Goal: Task Accomplishment & Management: Use online tool/utility

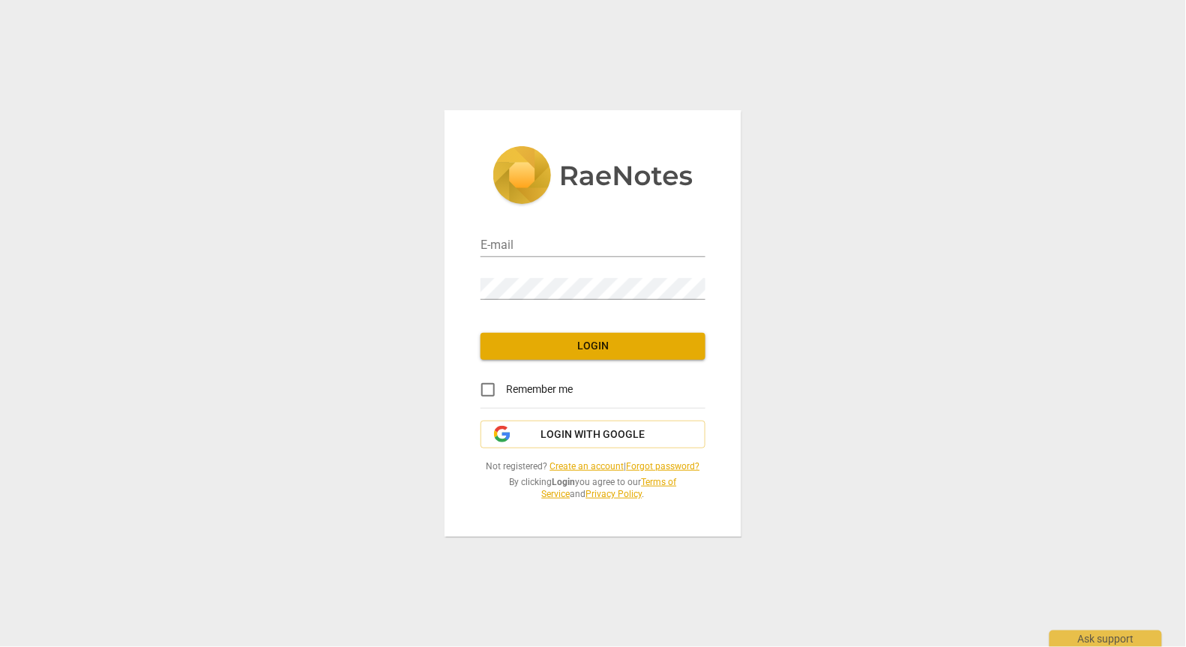
type input "[EMAIL_ADDRESS][DOMAIN_NAME]"
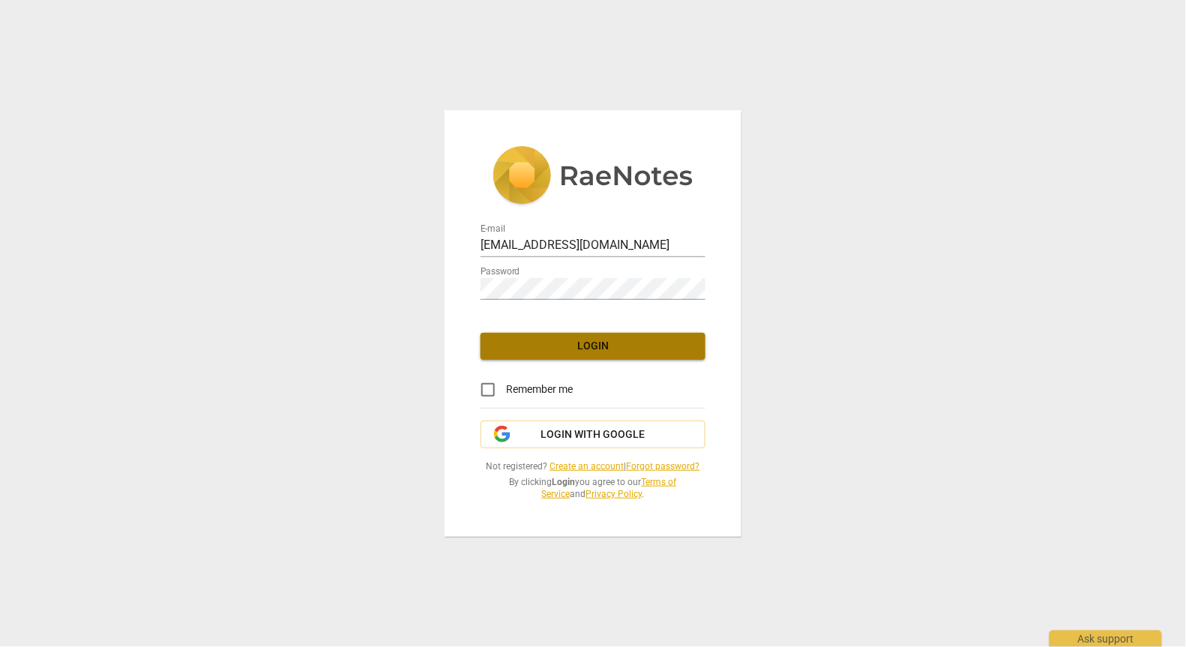
click at [594, 343] on span "Login" at bounding box center [593, 346] width 201 height 15
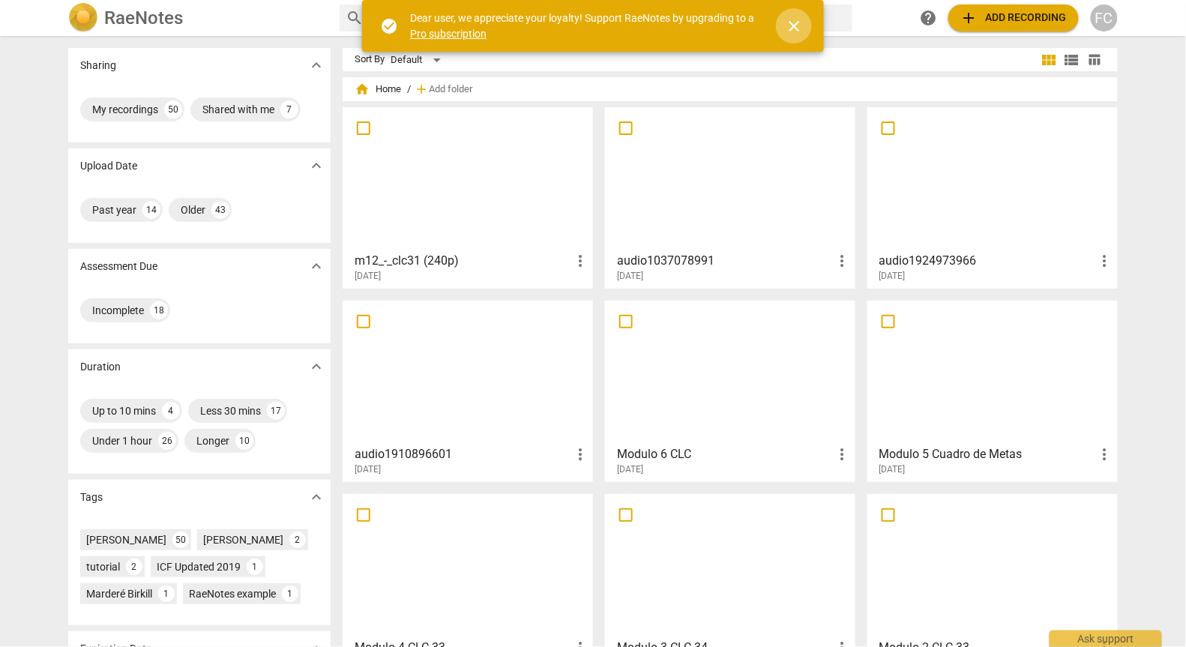
click at [798, 26] on span "close" at bounding box center [794, 26] width 18 height 18
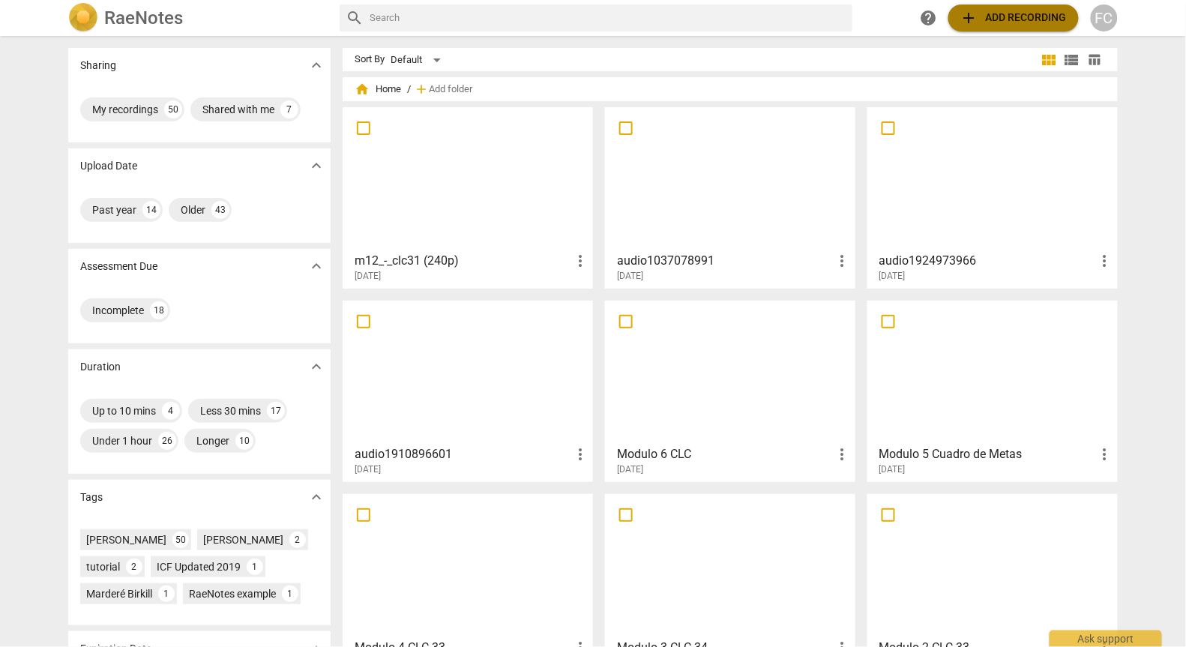
click at [996, 14] on span "add Add recording" at bounding box center [1013, 18] width 106 height 18
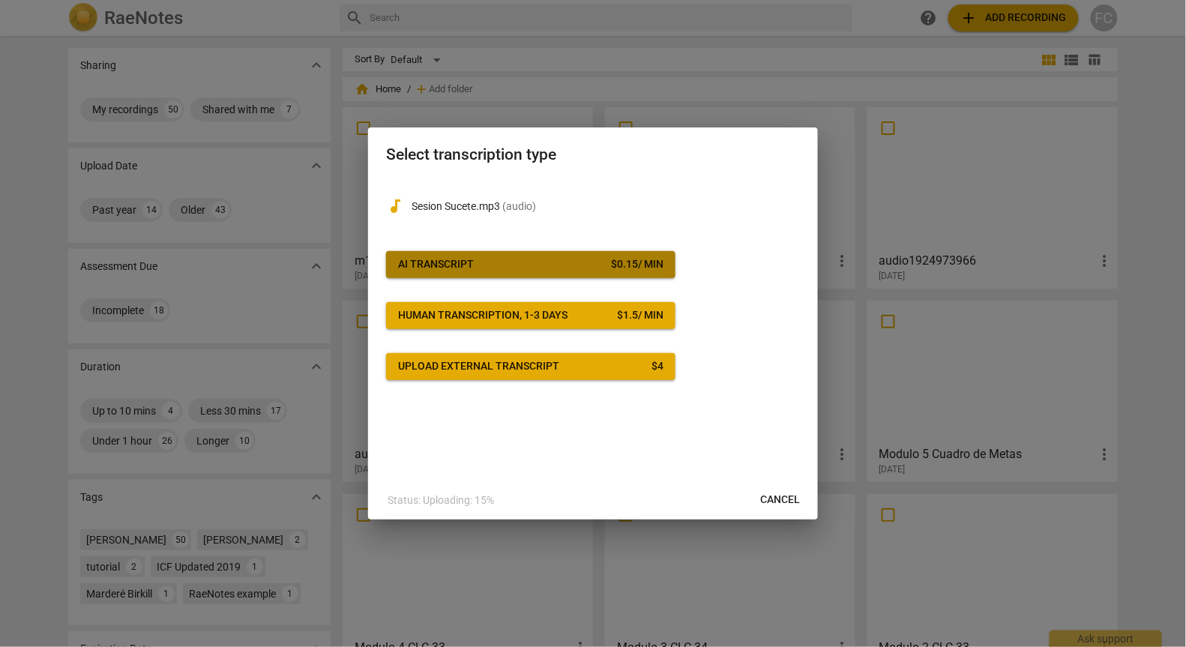
click at [569, 263] on span "AI Transcript $ 0.15 / min" at bounding box center [530, 264] width 265 height 15
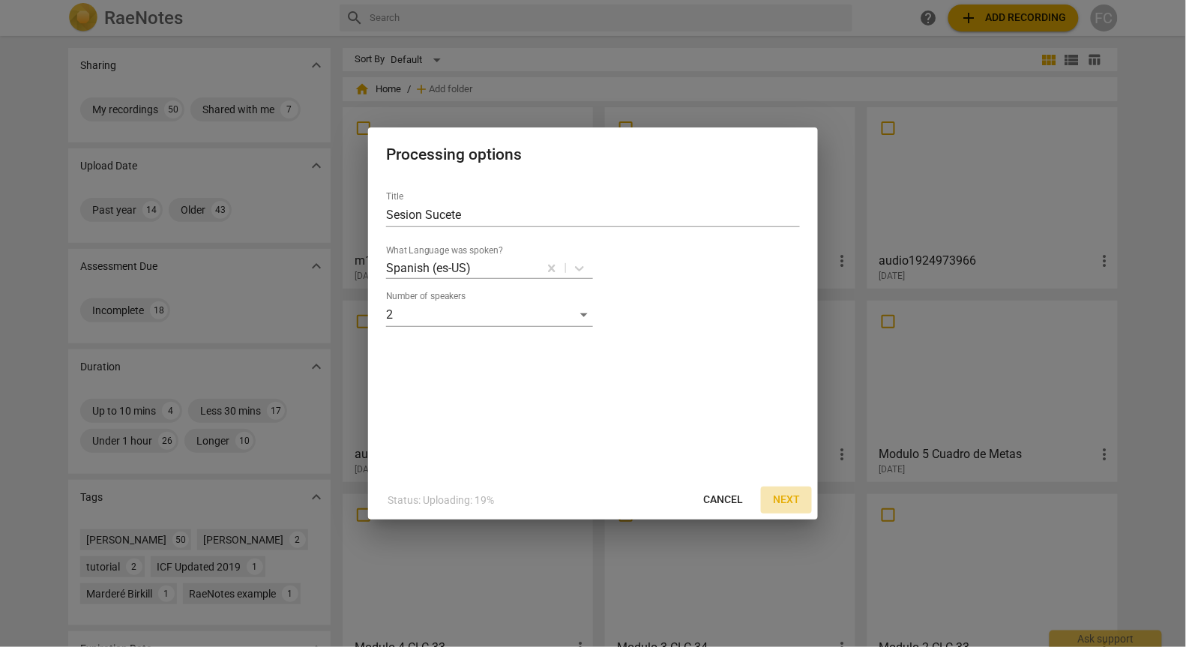
click at [792, 499] on span "Next" at bounding box center [786, 500] width 27 height 15
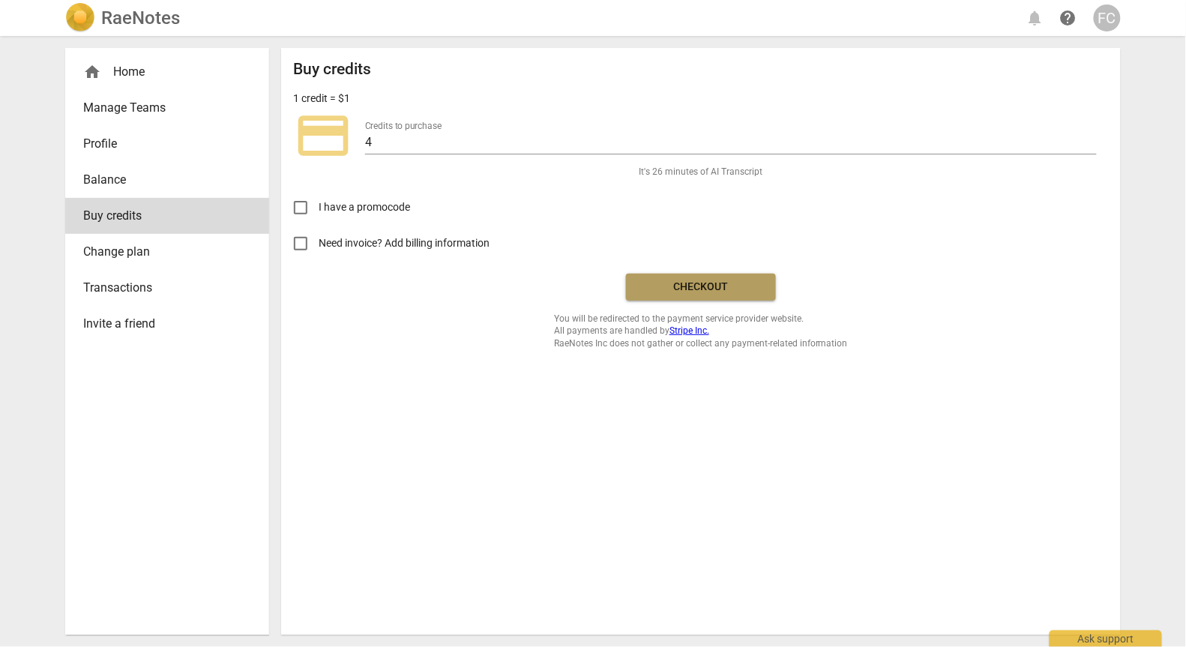
click at [713, 290] on span "Checkout" at bounding box center [701, 287] width 126 height 15
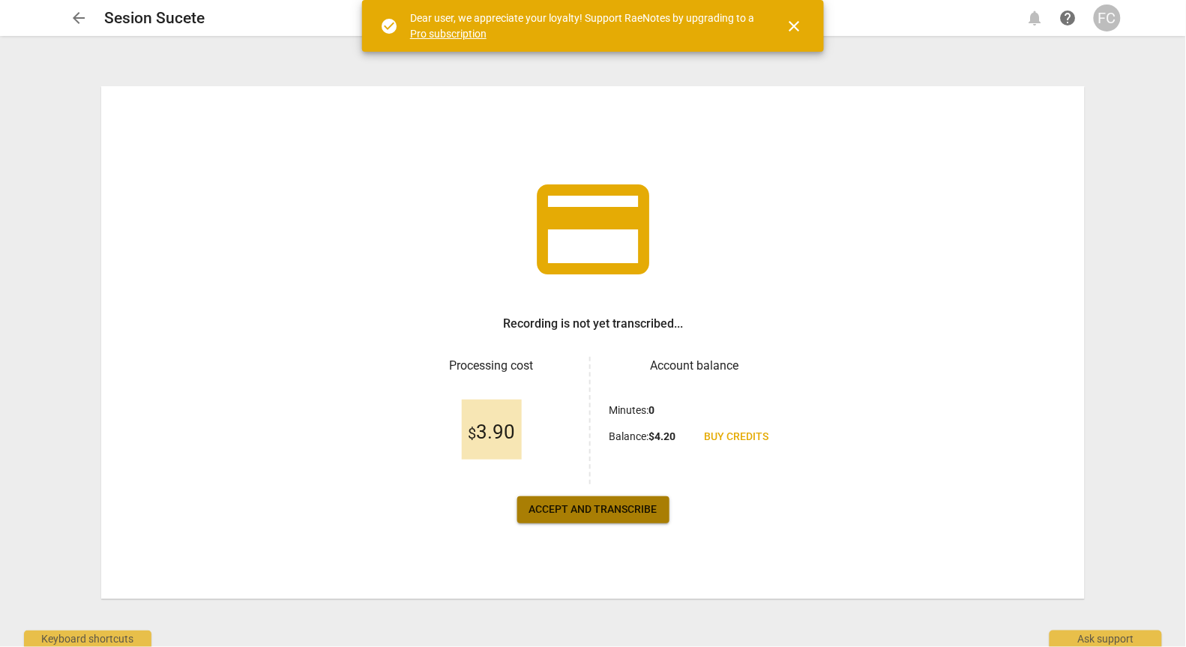
click at [596, 508] on span "Accept and transcribe" at bounding box center [593, 509] width 128 height 15
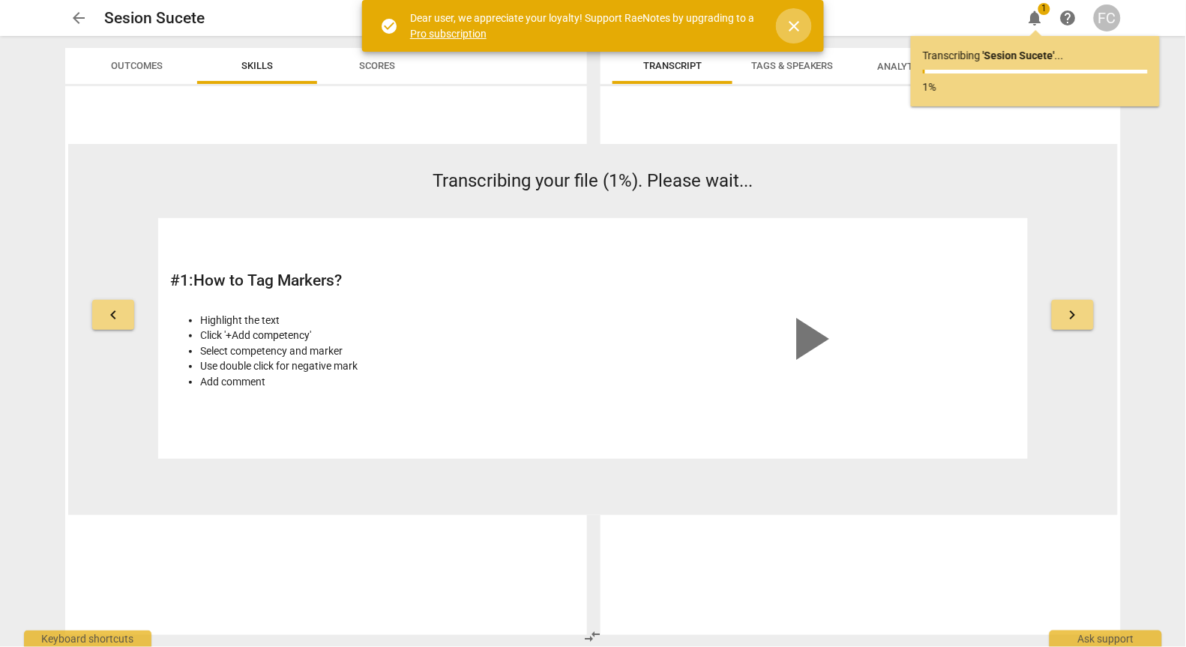
click at [795, 23] on span "close" at bounding box center [794, 26] width 18 height 18
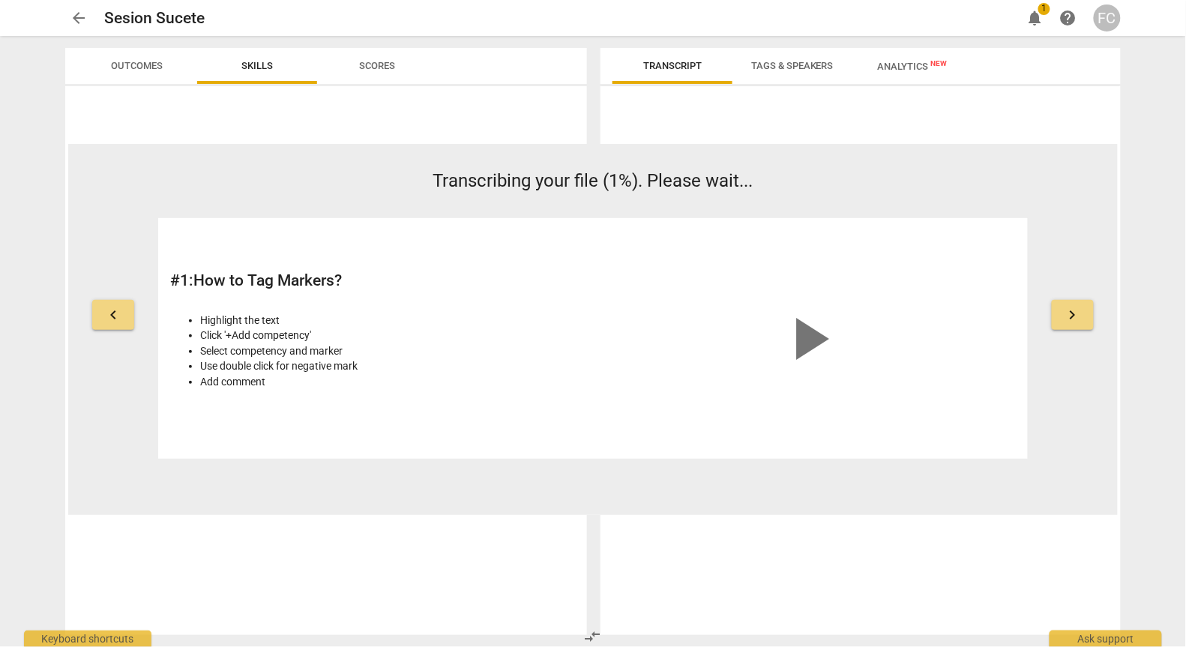
click at [909, 68] on span "Analytics New" at bounding box center [913, 66] width 70 height 11
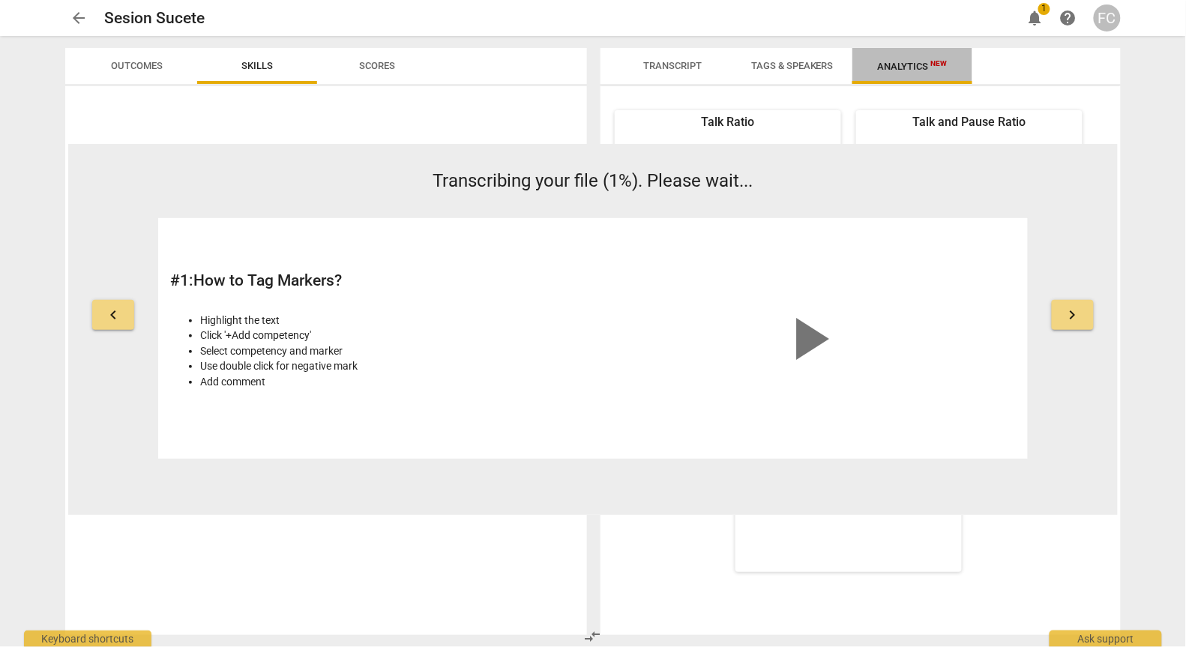
click at [940, 64] on span "New" at bounding box center [939, 63] width 16 height 8
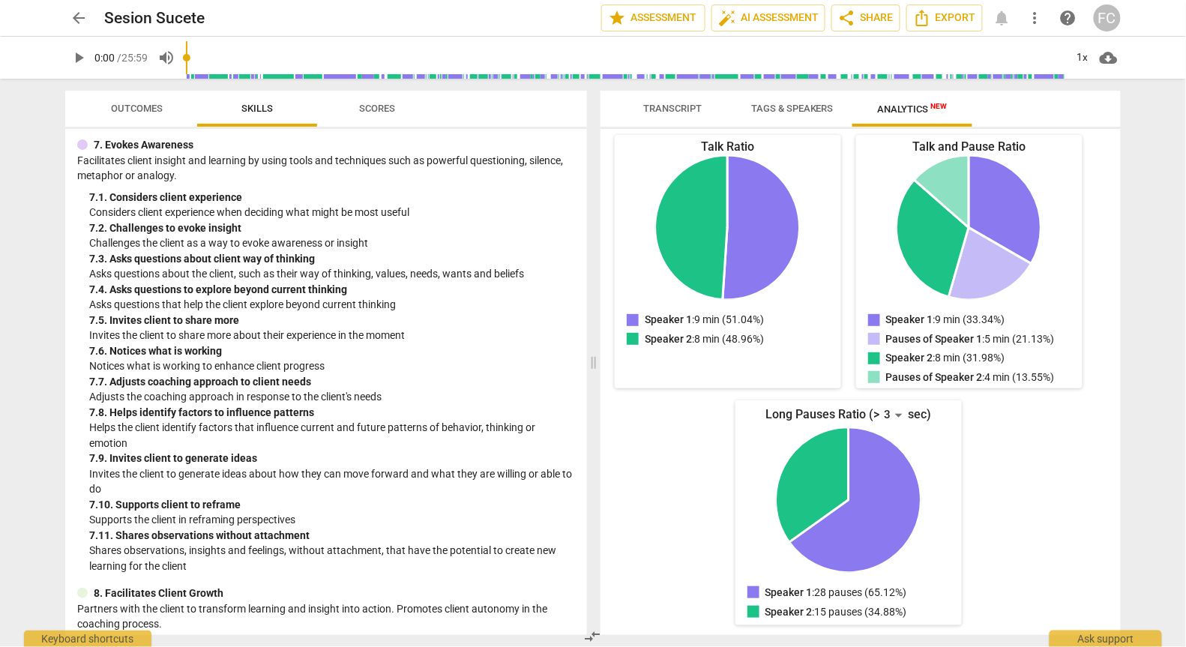
scroll to position [2251, 0]
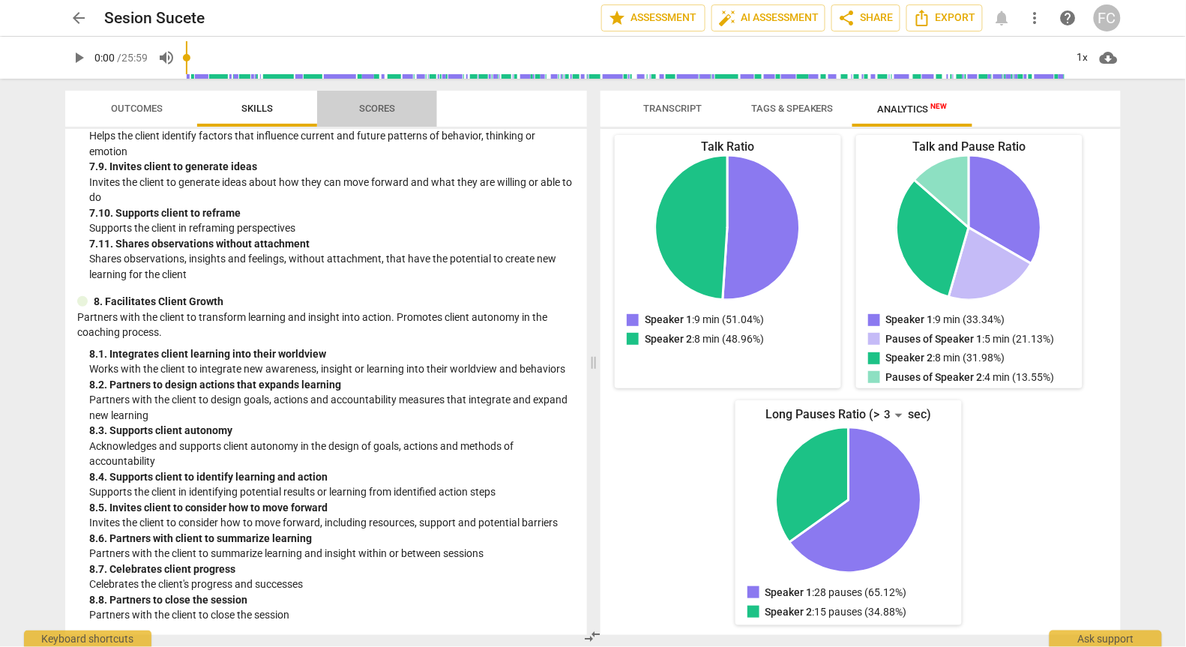
click at [382, 109] on span "Scores" at bounding box center [377, 108] width 36 height 11
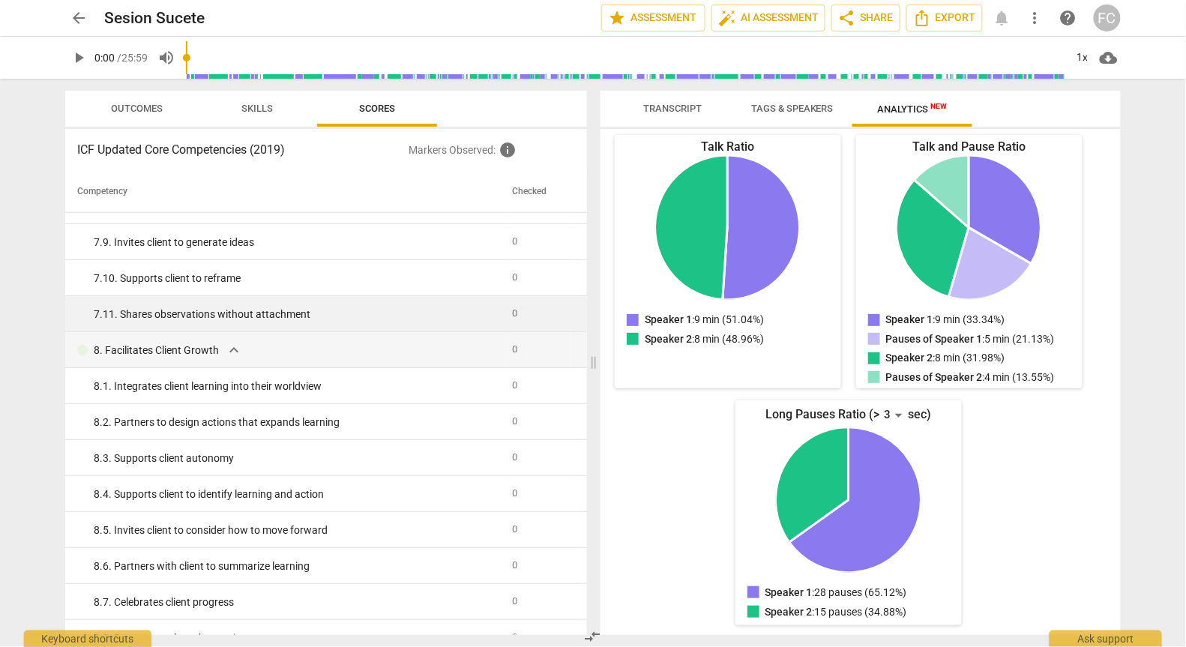
scroll to position [2132, 0]
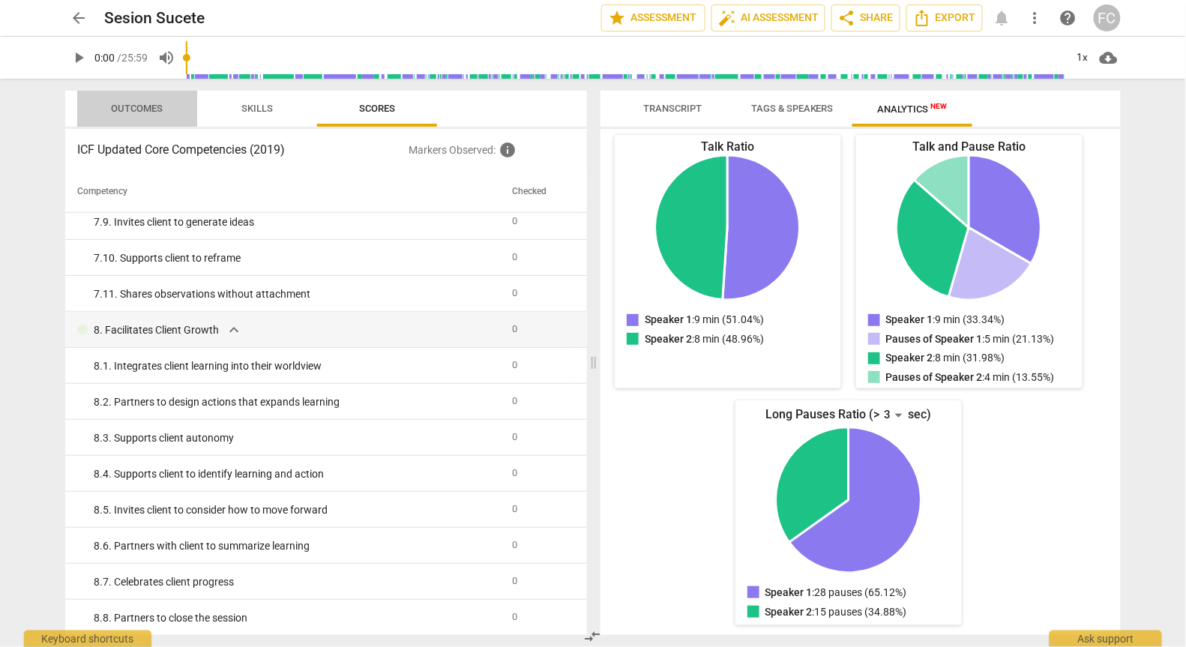
click at [137, 109] on span "Outcomes" at bounding box center [138, 108] width 52 height 11
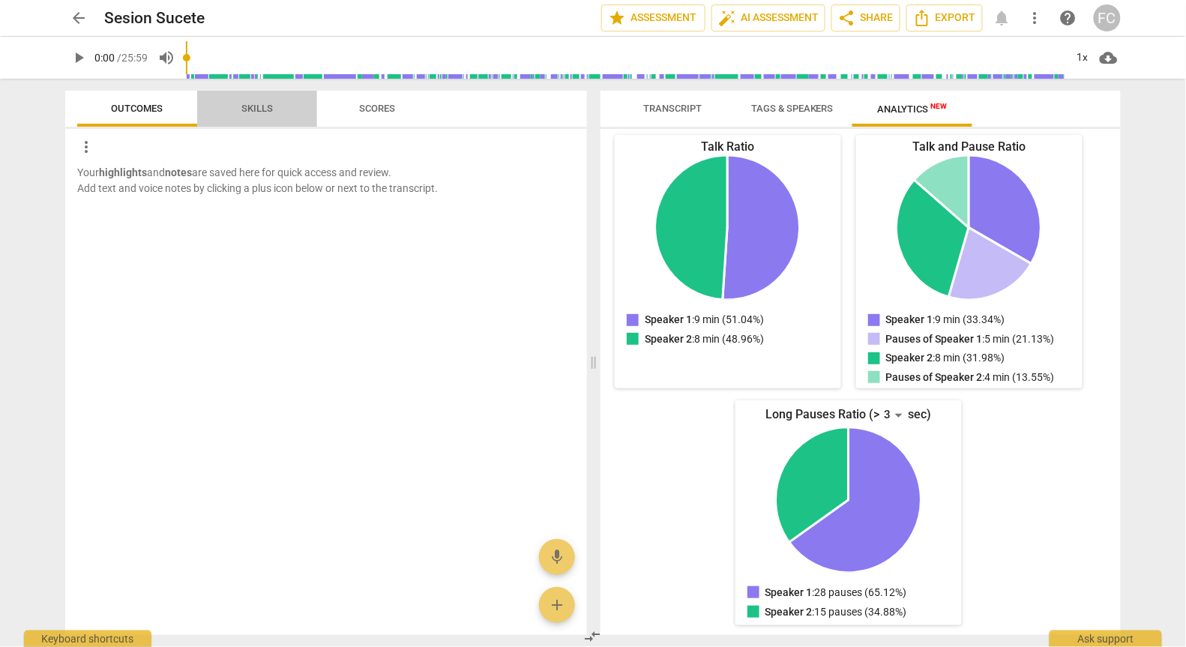
click at [256, 106] on span "Skills" at bounding box center [256, 108] width 31 height 11
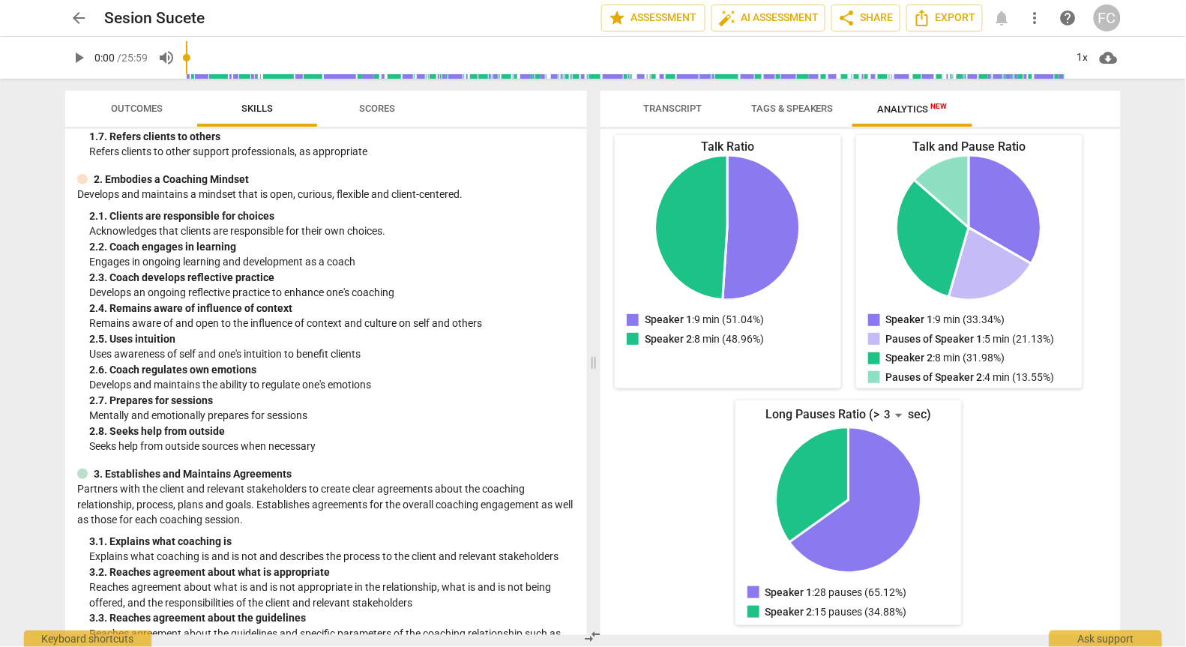
scroll to position [0, 0]
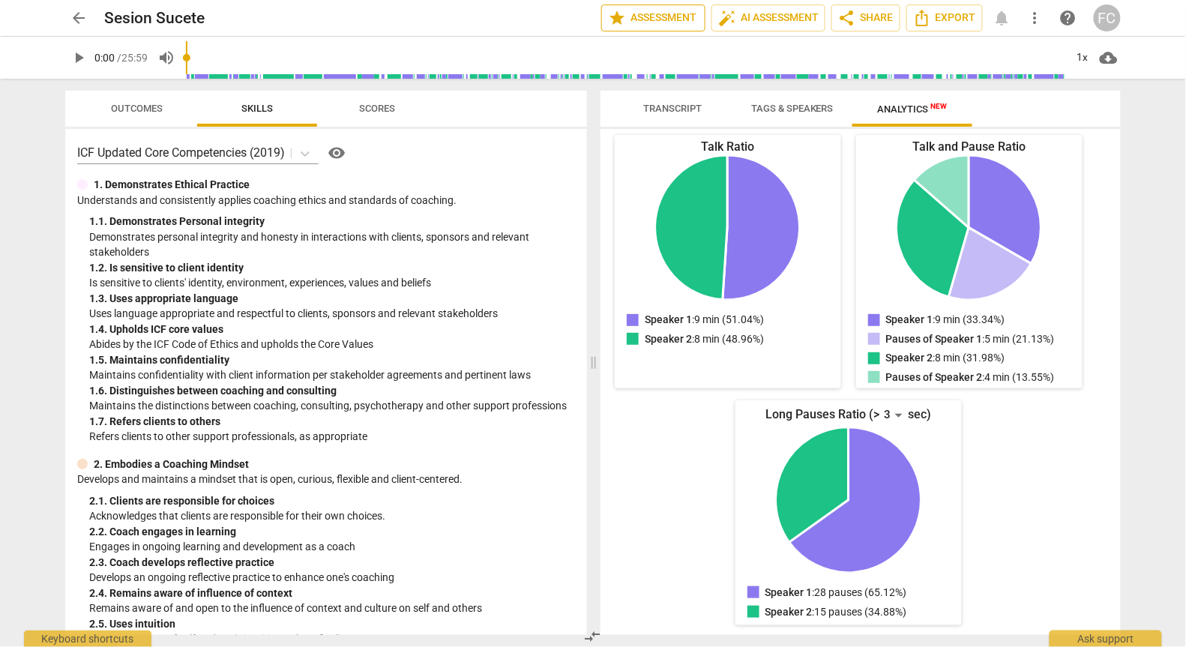
click at [645, 17] on span "star Assessment" at bounding box center [653, 18] width 91 height 18
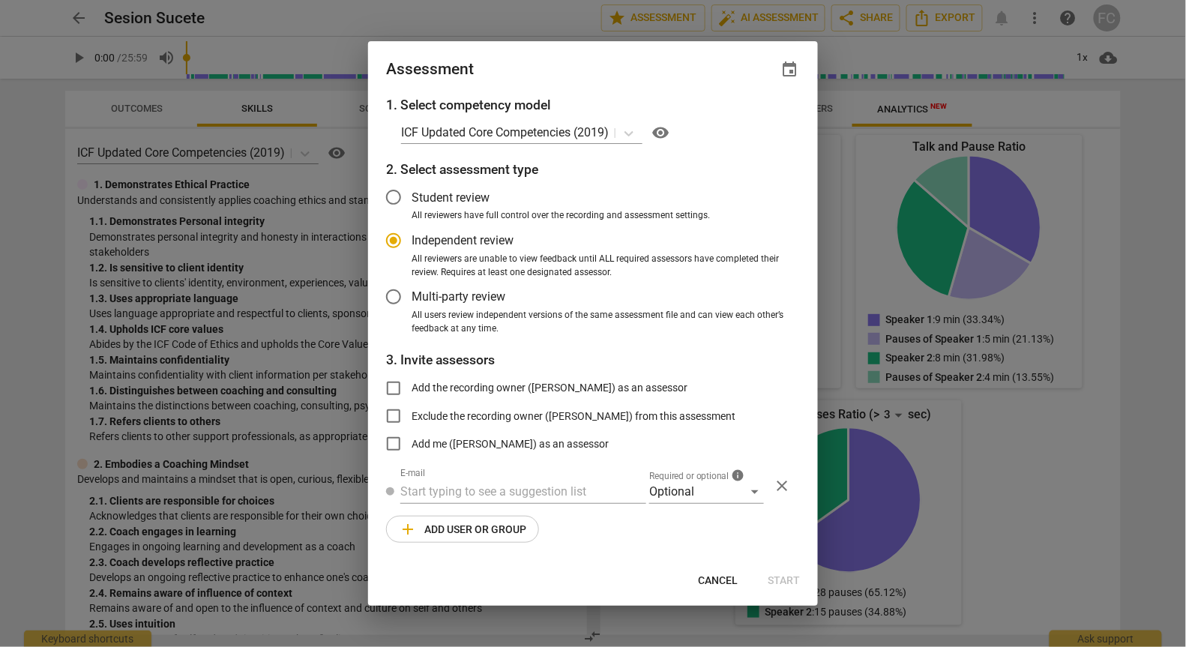
drag, startPoint x: 393, startPoint y: 386, endPoint x: 417, endPoint y: 372, distance: 27.9
click at [427, 367] on div "1. Select competency model ICF Updated Core Competencies (2019) visibility 2. S…" at bounding box center [593, 328] width 450 height 466
radio input "false"
click at [396, 445] on input "Add me (Fernando Celis) as an assessor" at bounding box center [394, 444] width 36 height 36
checkbox input "true"
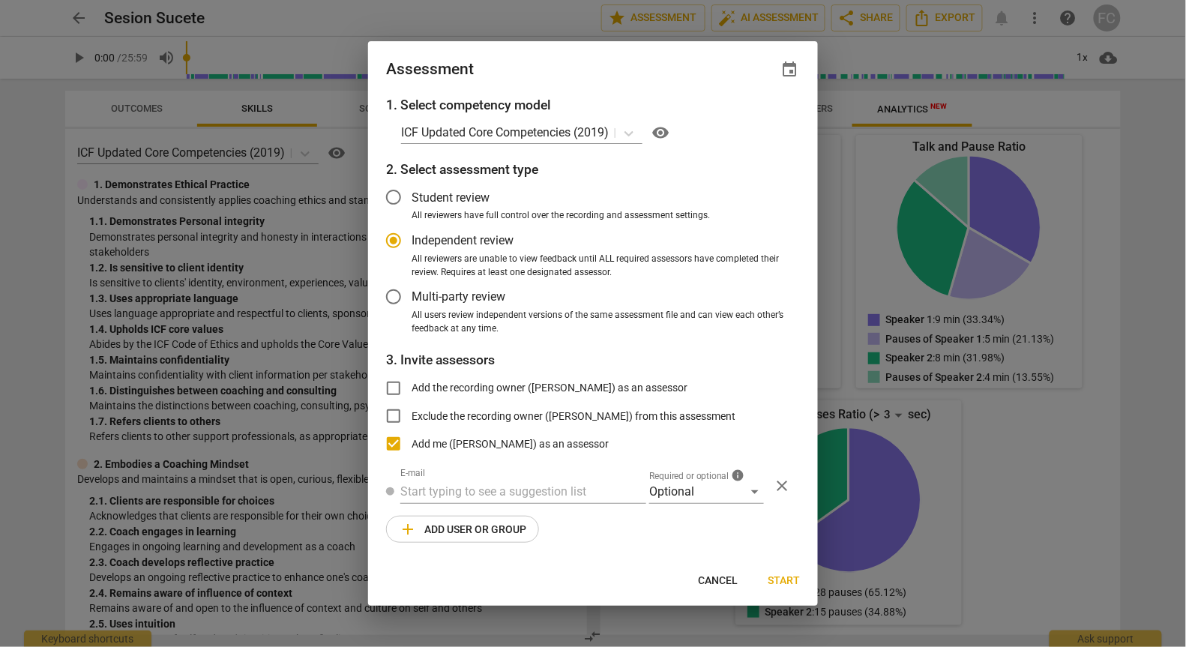
click at [794, 582] on span "Start" at bounding box center [784, 580] width 32 height 15
radio input "false"
type input "Fernando Celis <fernandocel@gmail.com>"
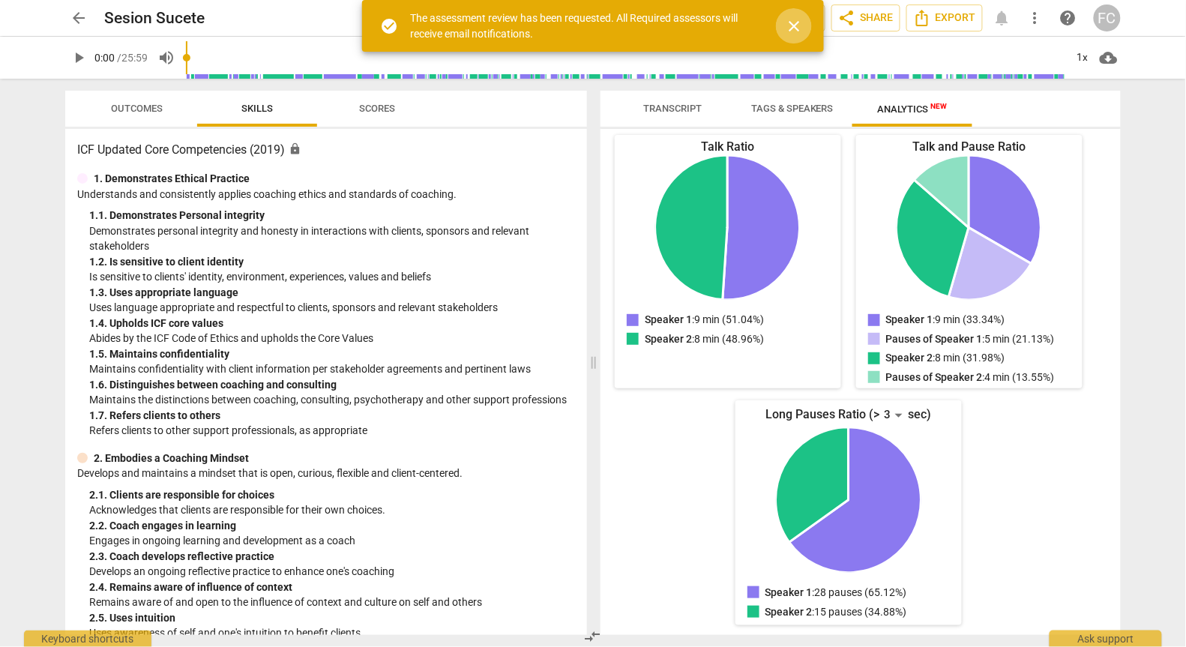
click at [797, 27] on span "close" at bounding box center [794, 26] width 18 height 18
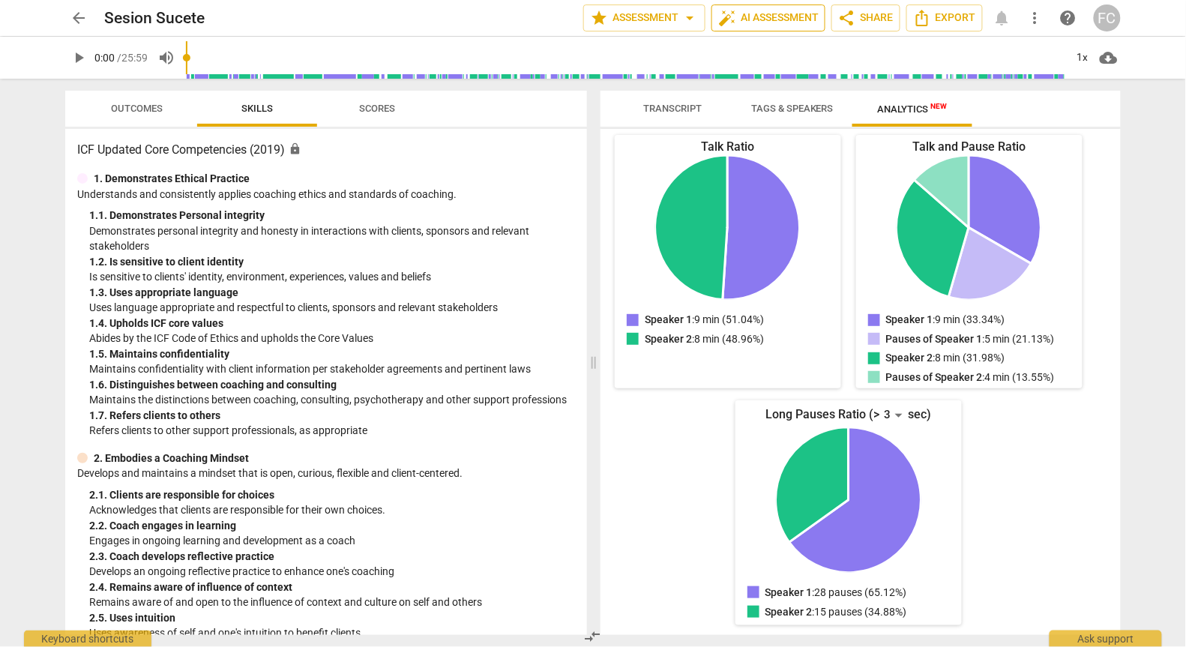
click at [774, 16] on span "auto_fix_high AI Assessment" at bounding box center [768, 18] width 100 height 18
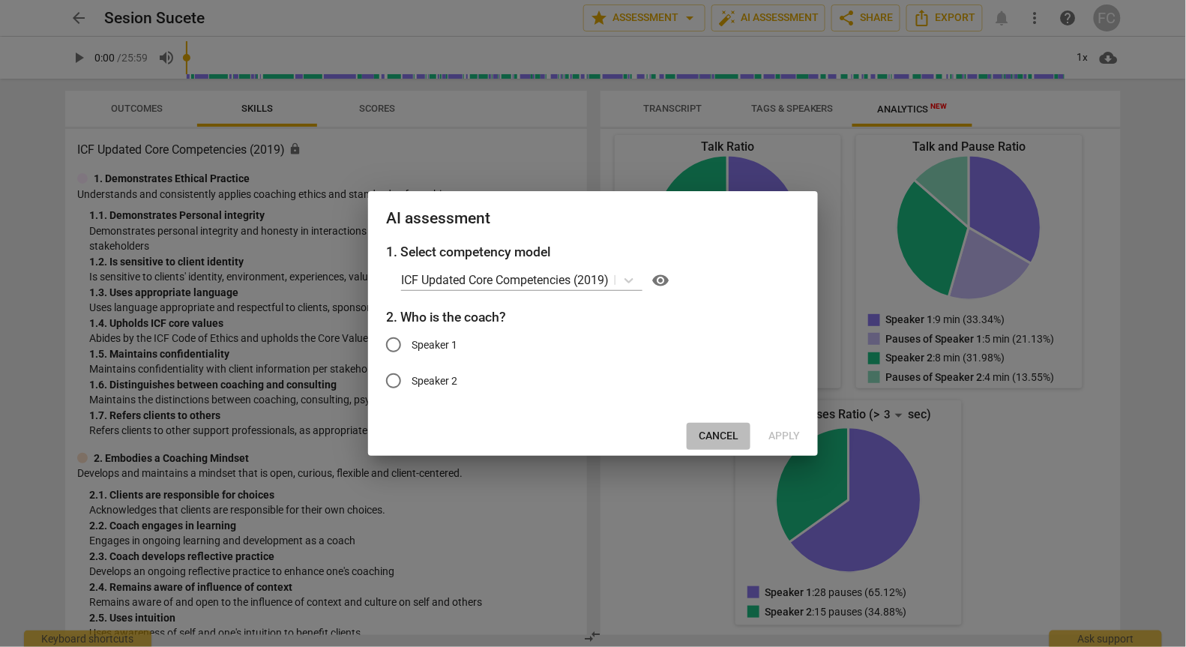
click at [720, 425] on button "Cancel" at bounding box center [719, 436] width 64 height 27
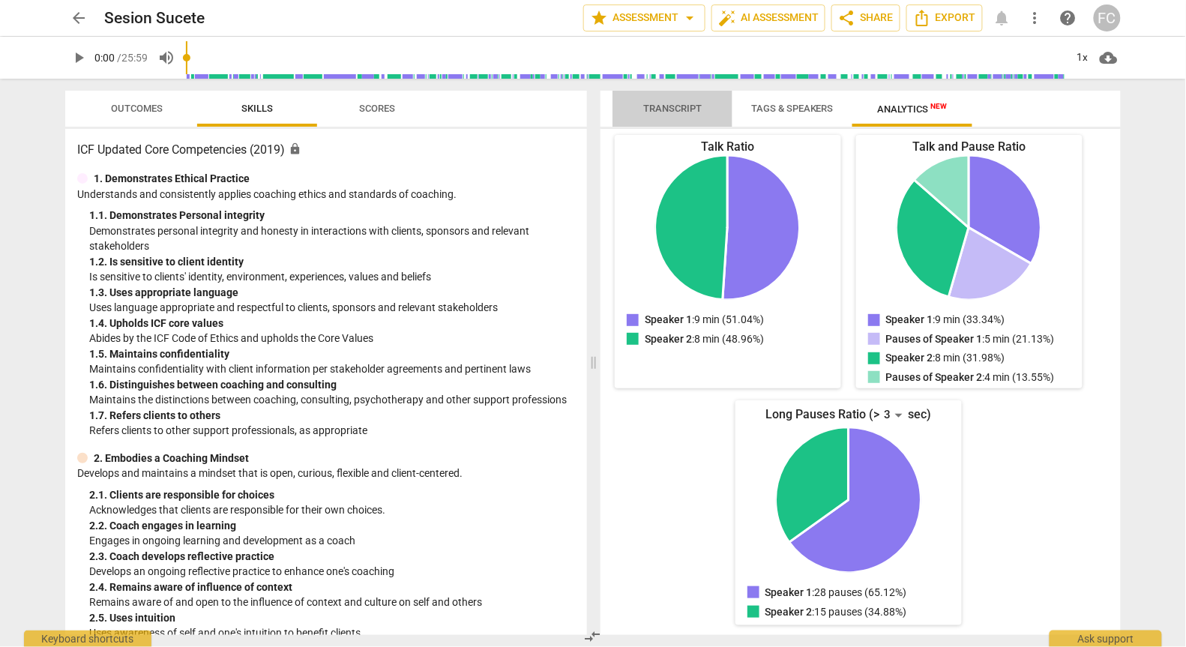
click at [674, 109] on span "Transcript" at bounding box center [672, 108] width 58 height 11
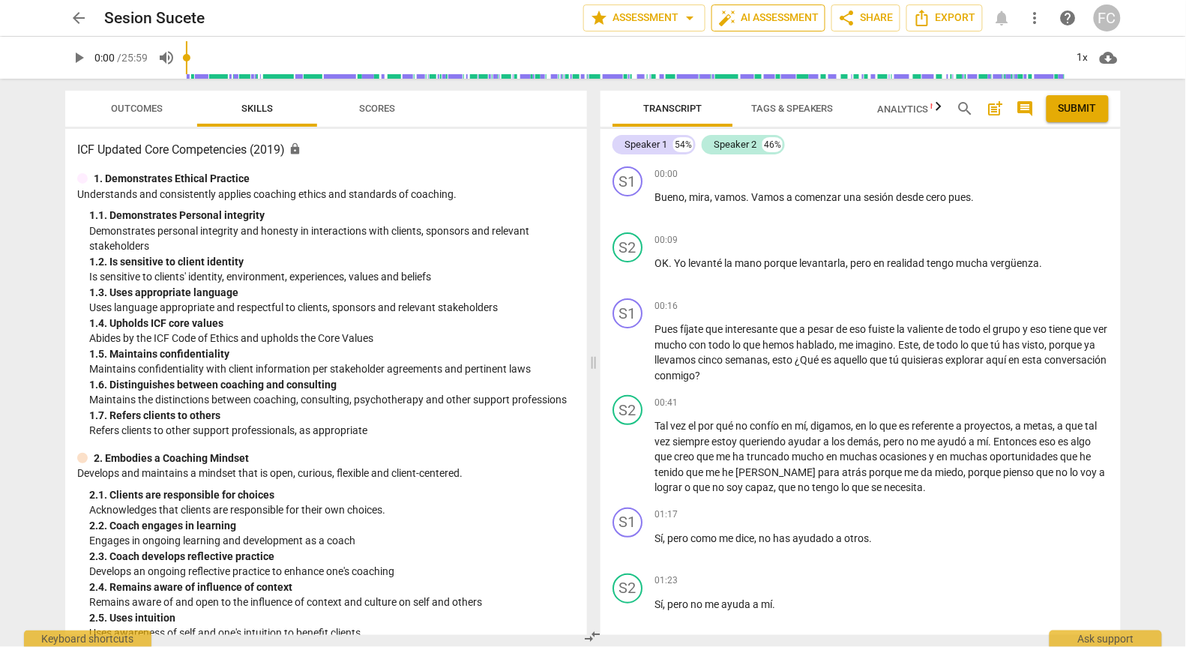
click at [771, 16] on span "auto_fix_high AI Assessment" at bounding box center [768, 18] width 100 height 18
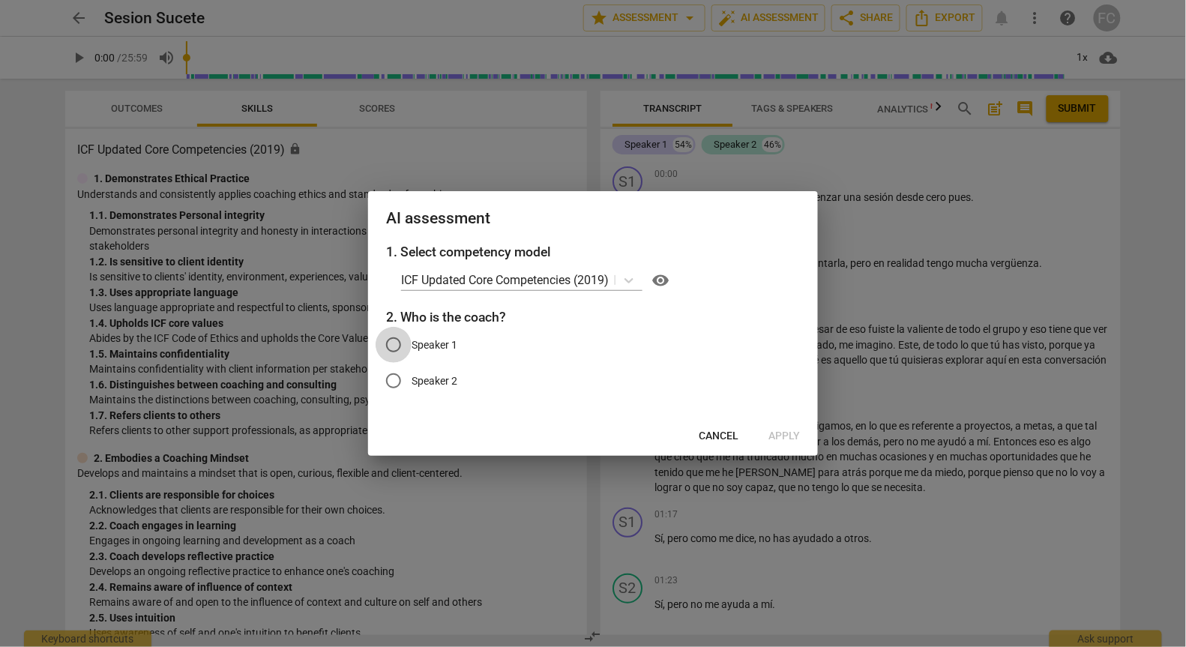
click at [393, 346] on input "Speaker 1" at bounding box center [394, 345] width 36 height 36
radio input "true"
click at [786, 439] on span "Apply" at bounding box center [783, 436] width 31 height 15
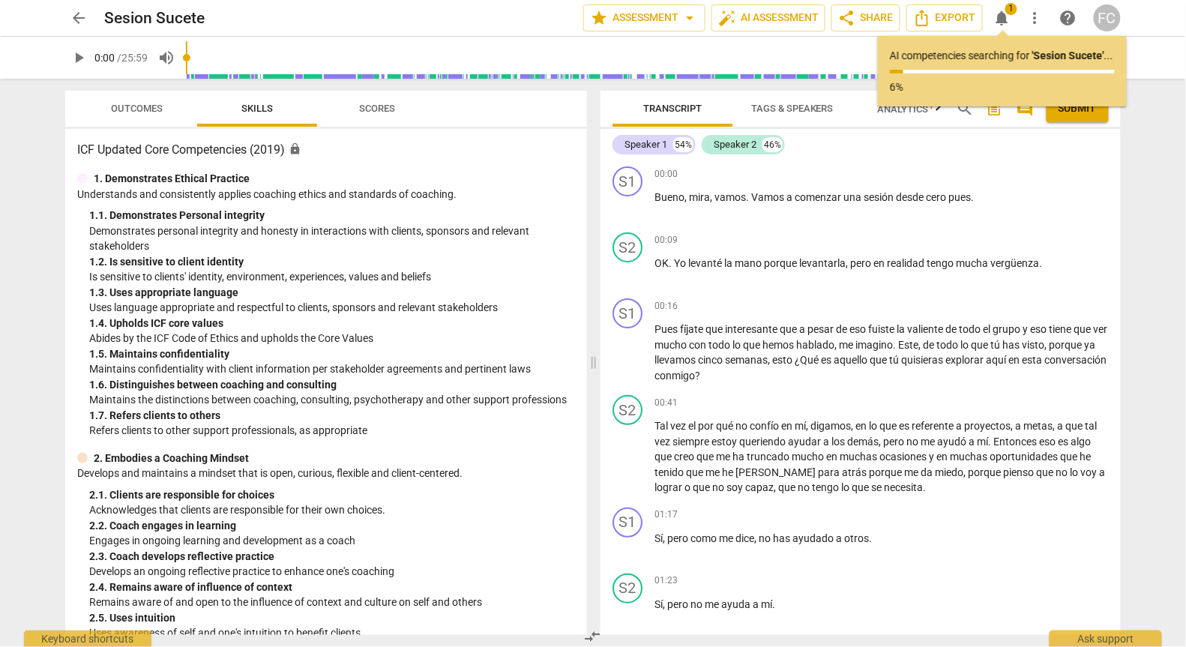
click at [995, 22] on span "notifications" at bounding box center [1002, 18] width 18 height 18
